Goal: Information Seeking & Learning: Check status

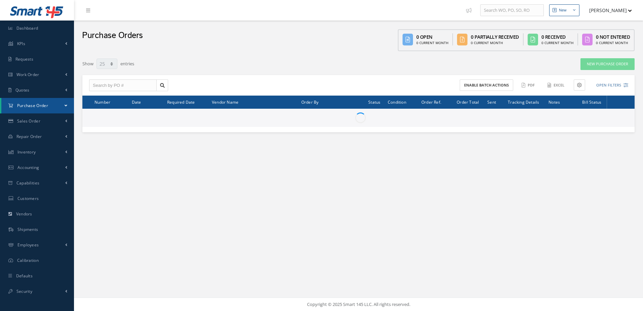
select select "25"
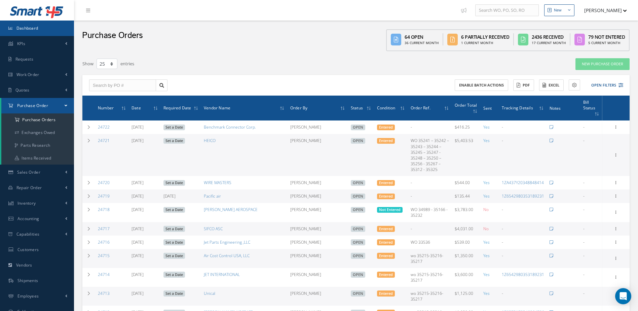
click at [47, 31] on link "Dashboard" at bounding box center [37, 28] width 74 height 15
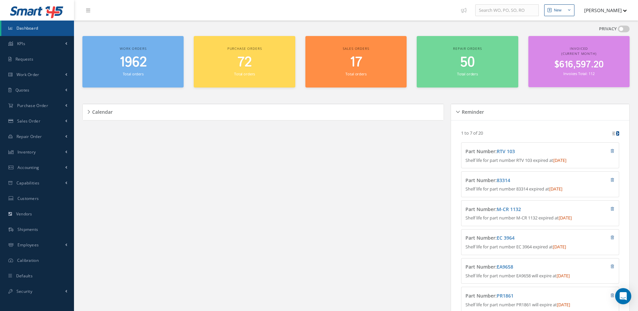
scroll to position [101, 0]
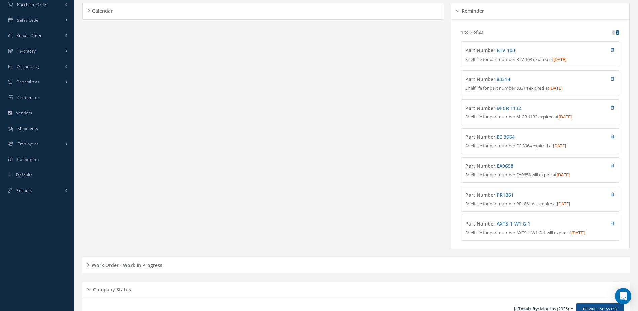
click at [142, 268] on h5 "Work Order - Work In Progress" at bounding box center [126, 264] width 73 height 8
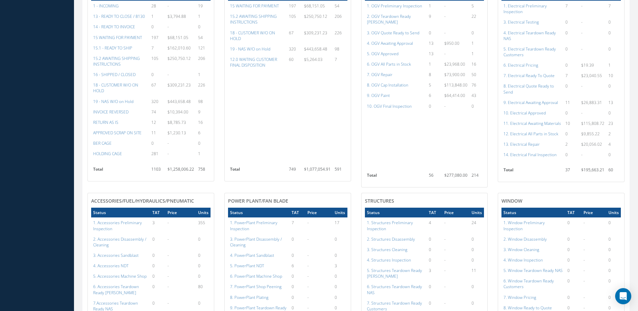
scroll to position [437, 0]
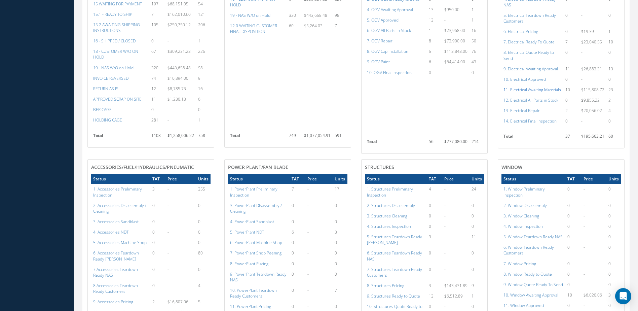
click at [530, 92] on a=97&excludeInternalCustomer=false&excludeInvoicedOrClosed=true&shop_id=13&filtersHidded"] "11. Electrical Awaiting Materials" at bounding box center [532, 90] width 58 height 6
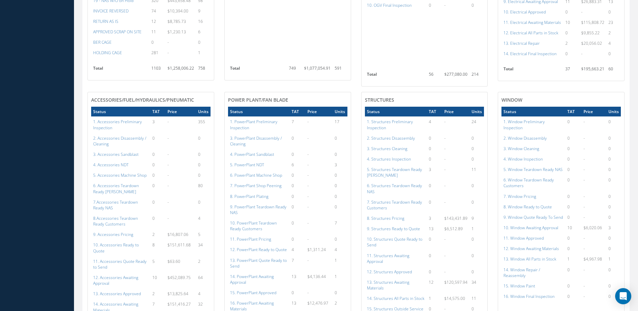
scroll to position [538, 0]
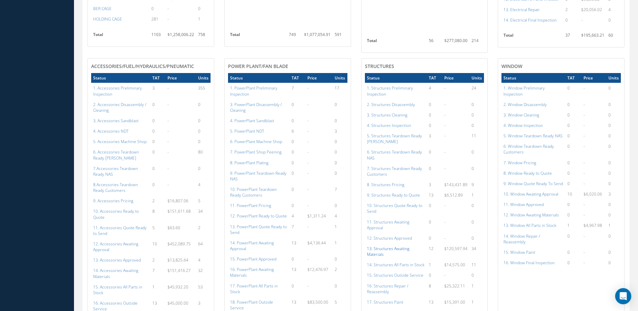
drag, startPoint x: 398, startPoint y: 254, endPoint x: 392, endPoint y: 251, distance: 7.1
click at [392, 251] on td "13. Structures Awaiting Materials" at bounding box center [396, 251] width 62 height 16
click at [407, 254] on td "13. Structures Awaiting Materials" at bounding box center [396, 251] width 62 height 16
drag, startPoint x: 443, startPoint y: 249, endPoint x: 458, endPoint y: 251, distance: 15.6
click at [458, 251] on td "$120,597.94" at bounding box center [455, 251] width 27 height 16
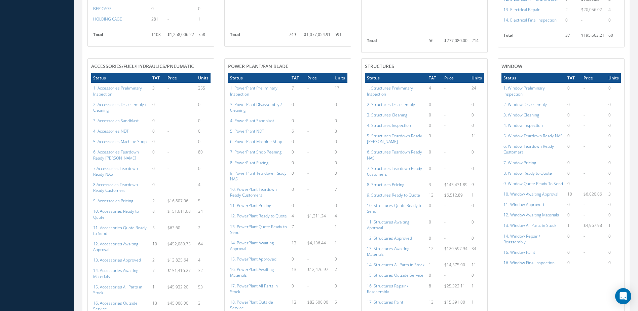
drag, startPoint x: 458, startPoint y: 251, endPoint x: 474, endPoint y: 252, distance: 15.5
click at [474, 252] on td "34" at bounding box center [476, 251] width 14 height 16
drag, startPoint x: 476, startPoint y: 247, endPoint x: 447, endPoint y: 248, distance: 29.9
click at [447, 248] on tr "13. Structures Awaiting Materials 12 $120,597.94 34" at bounding box center [424, 251] width 119 height 16
click at [401, 251] on a=153&excludeInternalCustomer=false&excludeInvoicedOrClosed=true&shop_id=3&filtersHidded"] "13. Structures Awaiting Materials" at bounding box center [388, 250] width 42 height 11
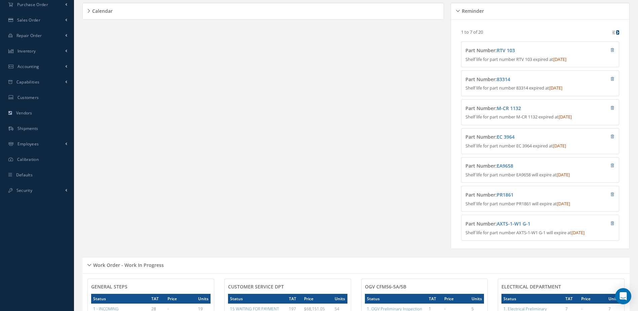
scroll to position [0, 0]
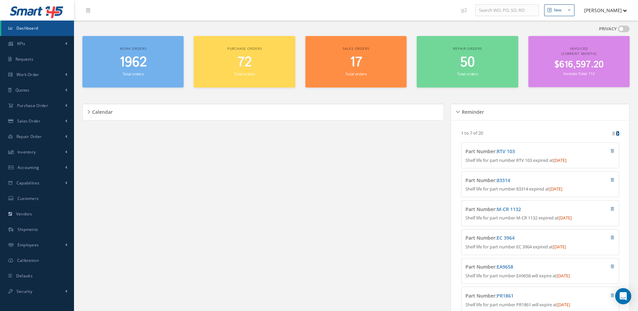
click at [120, 76] on div "1962 Total orders" at bounding box center [133, 65] width 94 height 23
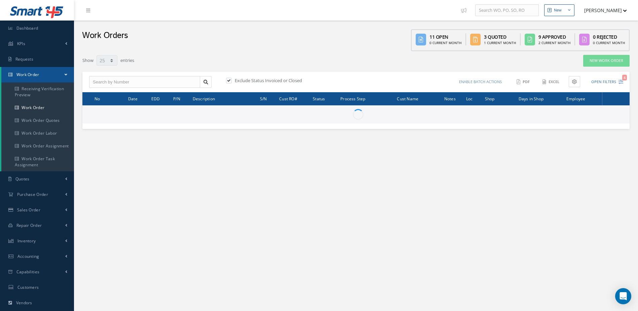
select select "25"
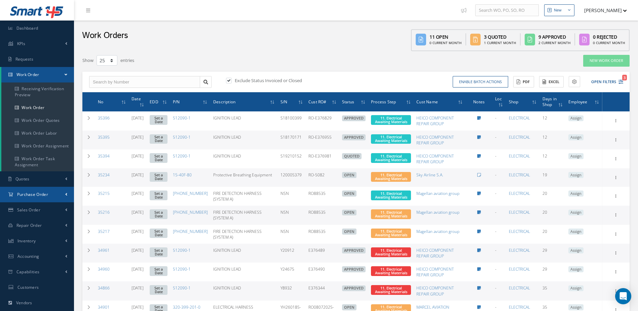
click at [26, 192] on span "Purchase Order" at bounding box center [32, 194] width 31 height 6
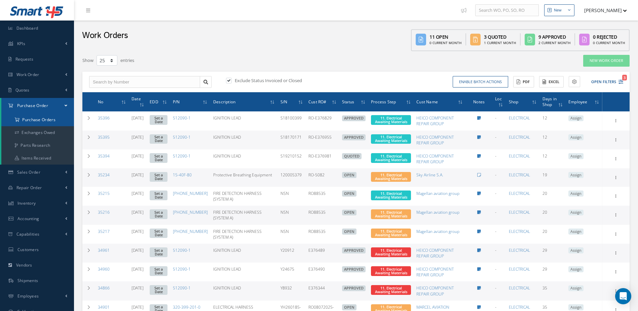
click at [57, 122] on a=1&status_id=2&status_id=3&status_id=5&collapsedFilters"] "Purchase Orders" at bounding box center [37, 119] width 73 height 13
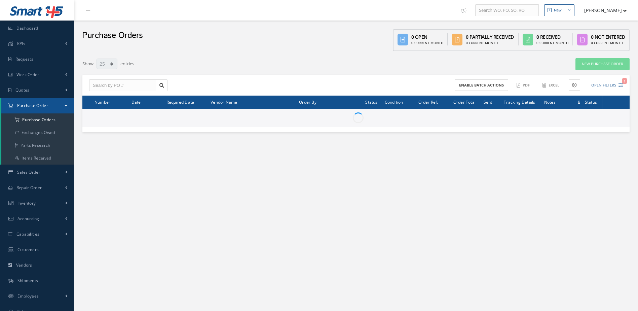
select select "25"
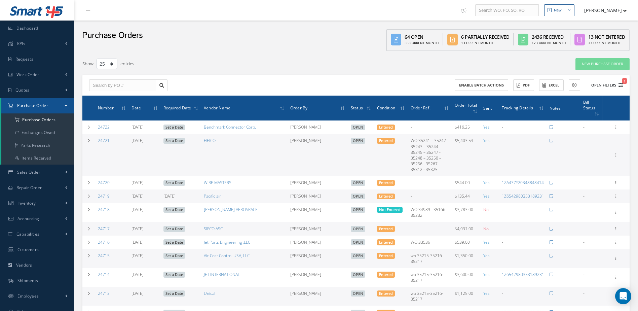
click at [604, 84] on button "Open Filters 1" at bounding box center [604, 85] width 38 height 11
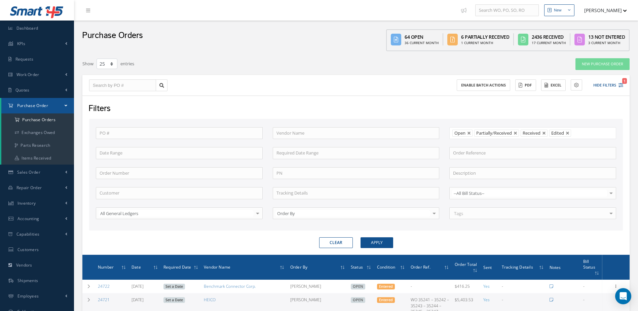
click at [334, 240] on button "Clear" at bounding box center [336, 242] width 34 height 11
type input "All Status"
click at [497, 136] on ul at bounding box center [532, 133] width 167 height 12
click at [486, 133] on ul "Open" at bounding box center [532, 133] width 167 height 12
click at [401, 133] on input "text" at bounding box center [356, 133] width 167 height 12
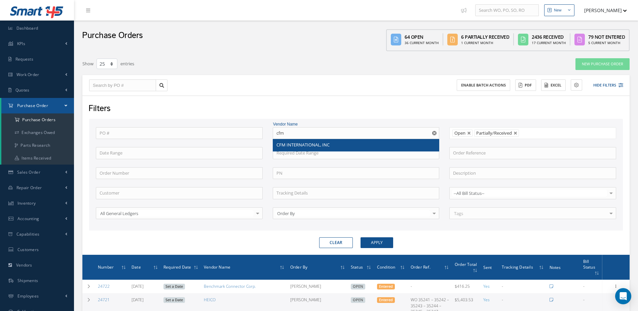
click at [397, 144] on div "CFM INTERNATIONAL, INC" at bounding box center [355, 145] width 159 height 7
type input "CFM INTERNATIONAL, INC"
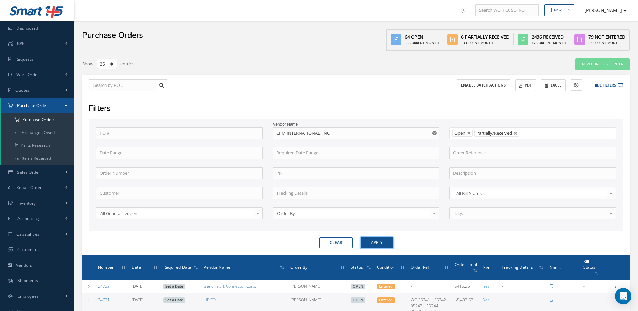
click at [371, 239] on button "Apply" at bounding box center [376, 242] width 33 height 11
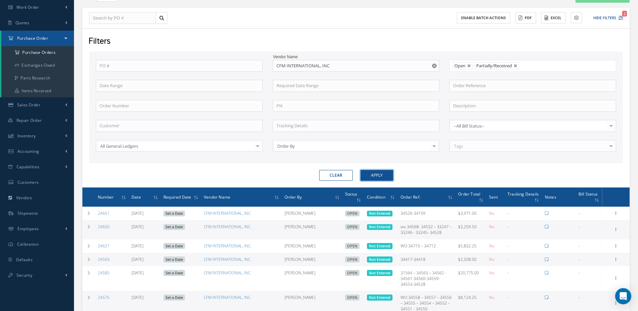
scroll to position [142, 0]
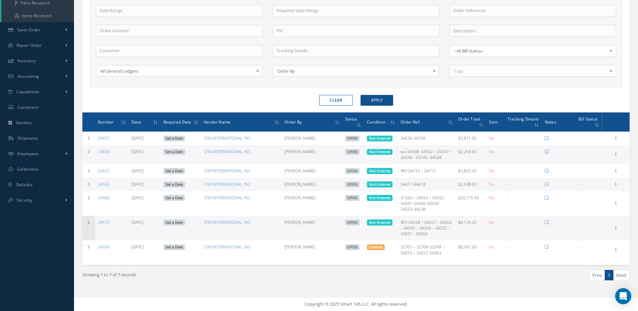
click at [91, 230] on td at bounding box center [88, 228] width 13 height 25
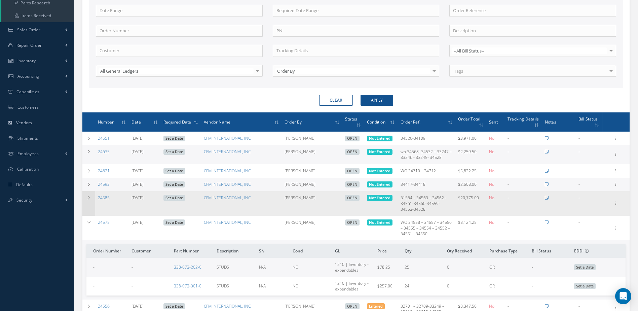
click at [88, 202] on td at bounding box center [88, 203] width 13 height 25
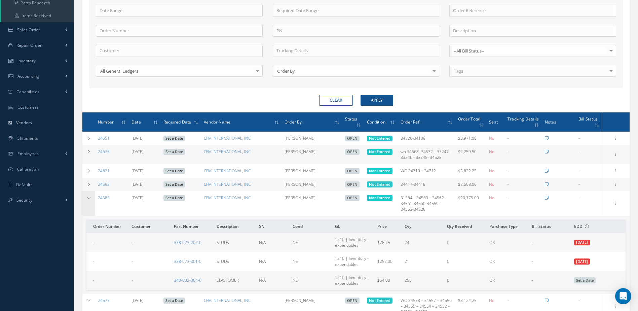
click at [91, 207] on td at bounding box center [88, 203] width 13 height 25
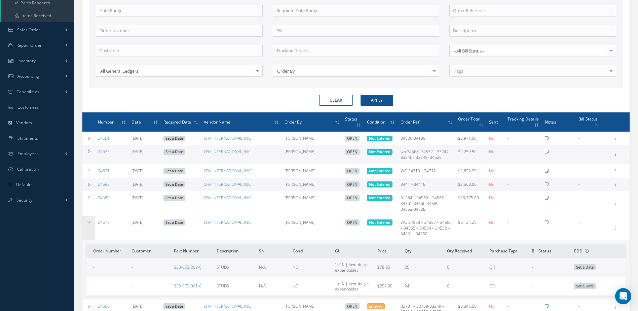
click at [92, 225] on td at bounding box center [88, 228] width 13 height 25
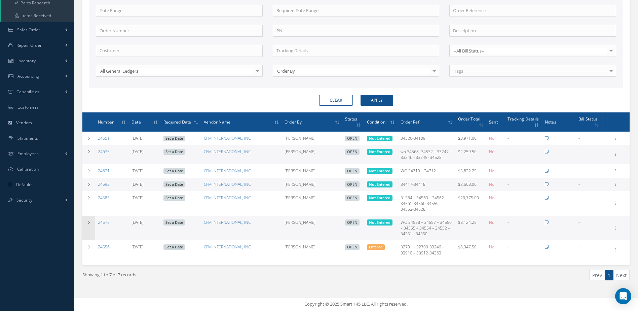
click at [90, 231] on td at bounding box center [88, 228] width 13 height 25
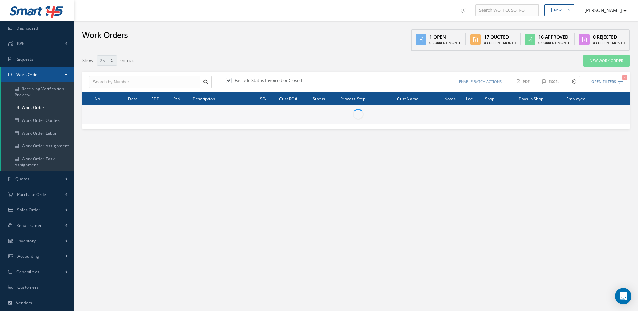
select select "25"
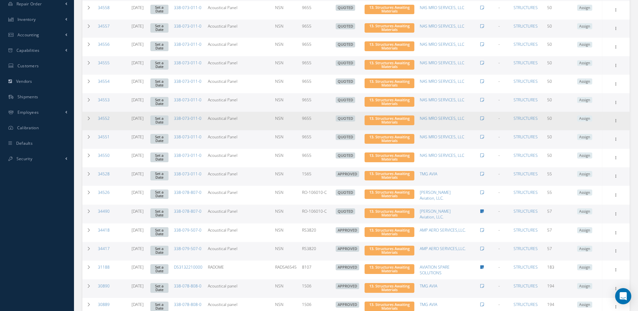
scroll to position [154, 0]
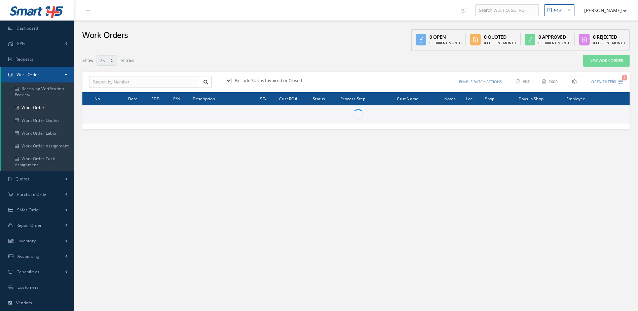
select select "25"
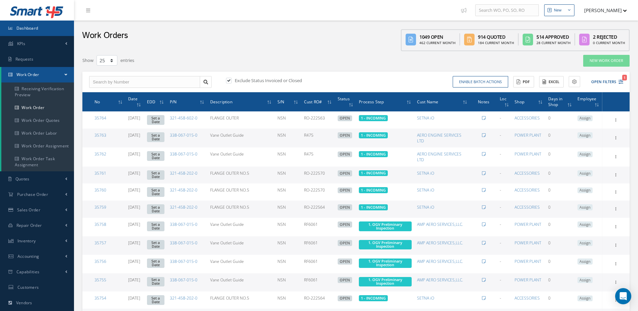
click at [53, 30] on link "Dashboard" at bounding box center [37, 28] width 74 height 15
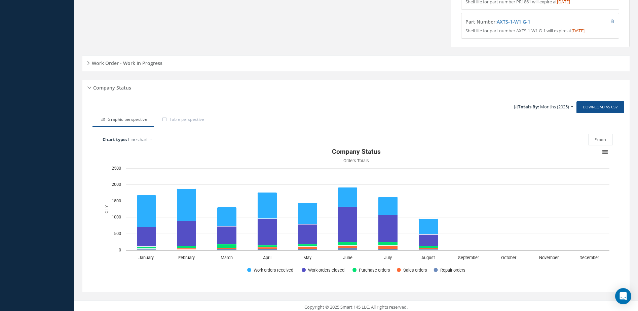
scroll to position [310, 0]
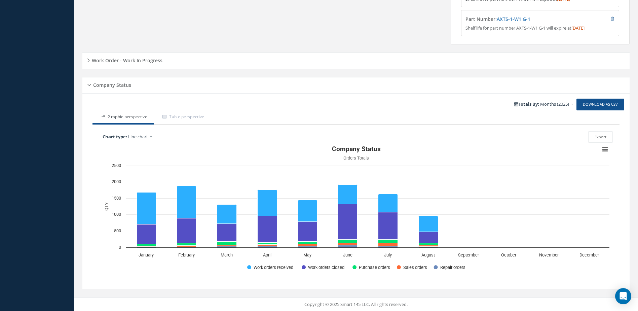
click at [143, 59] on h5 "Work Order - Work In Progress" at bounding box center [126, 59] width 73 height 8
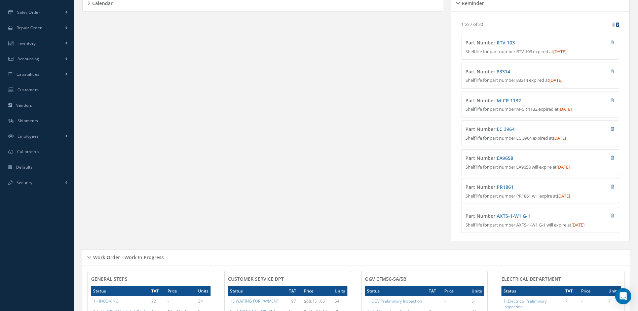
scroll to position [0, 0]
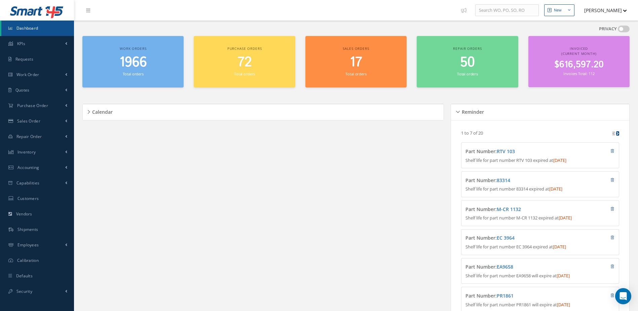
click at [30, 29] on span "Dashboard" at bounding box center [27, 28] width 22 height 6
